Goal: Information Seeking & Learning: Learn about a topic

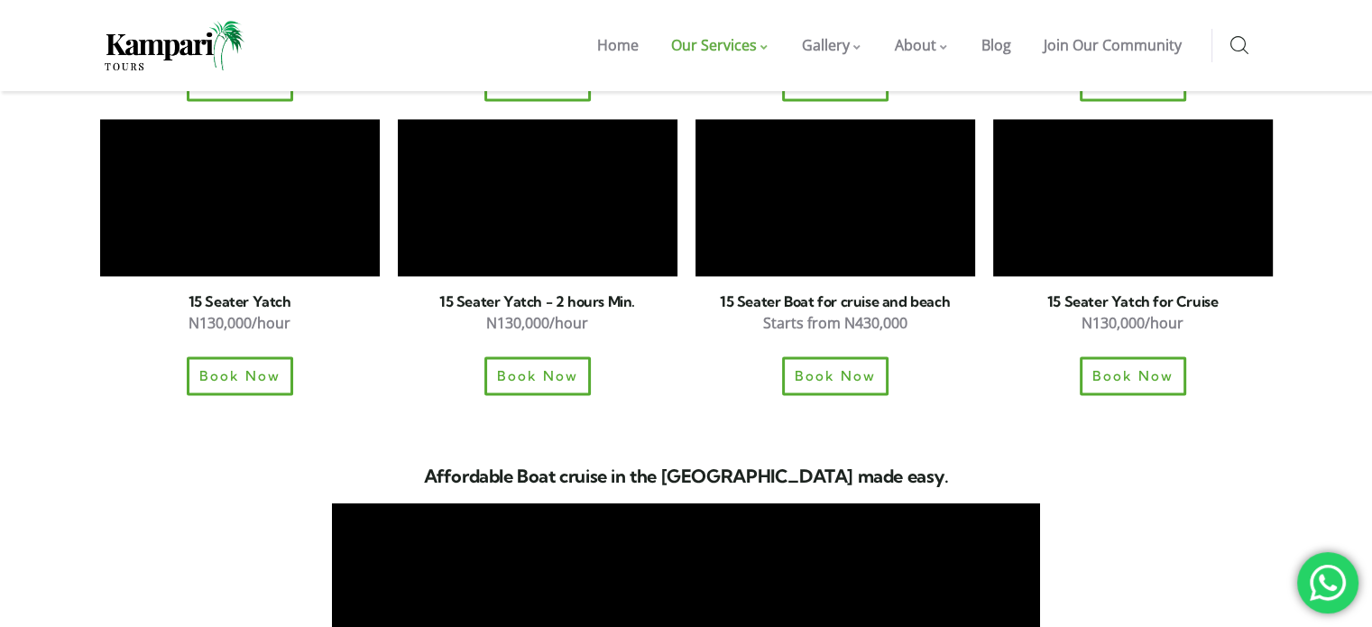
scroll to position [2435, 0]
